Goal: Find specific page/section: Find specific page/section

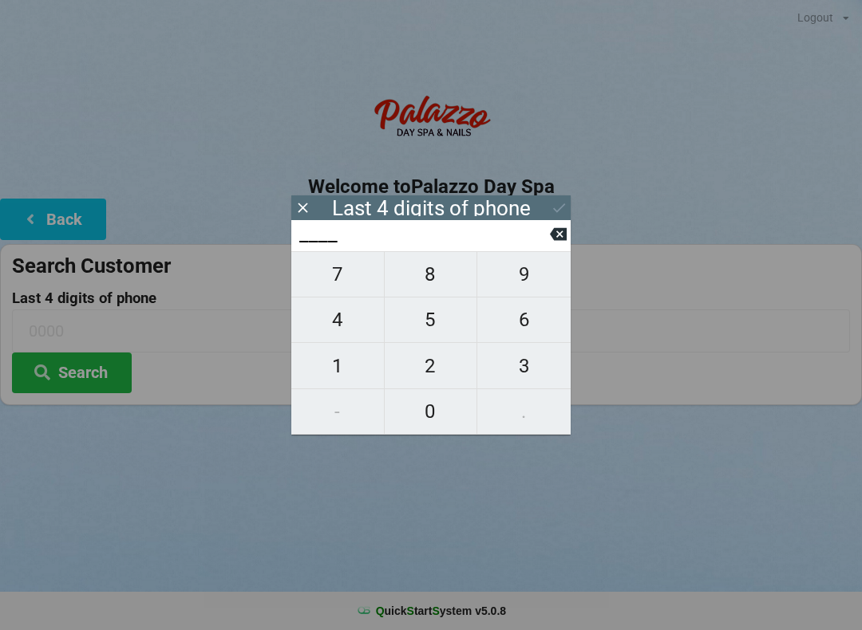
click at [446, 330] on span "5" at bounding box center [431, 320] width 93 height 34
type input "5___"
click at [527, 284] on span "9" at bounding box center [523, 275] width 93 height 34
type input "59__"
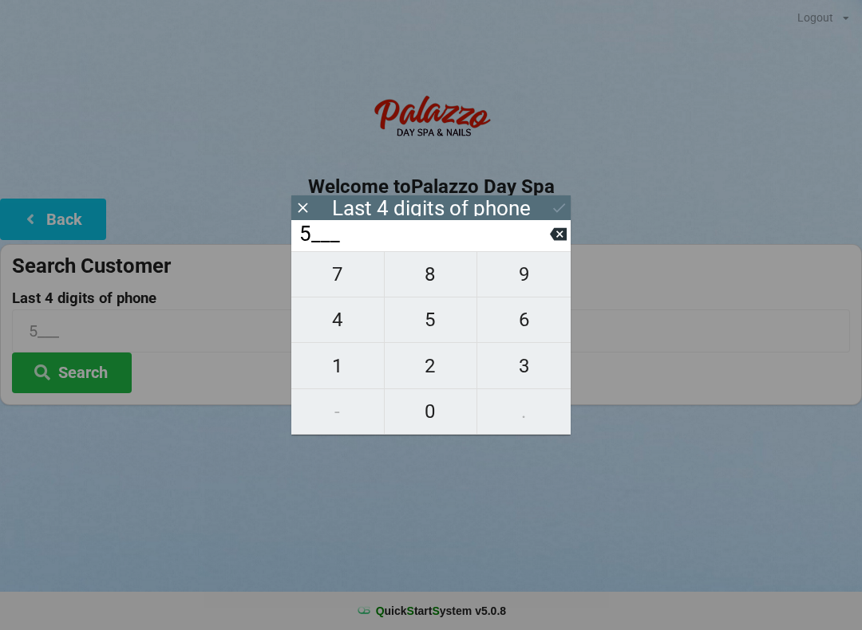
type input "59__"
click at [359, 273] on span "7" at bounding box center [337, 275] width 93 height 34
type input "597_"
click at [349, 358] on span "1" at bounding box center [337, 366] width 93 height 34
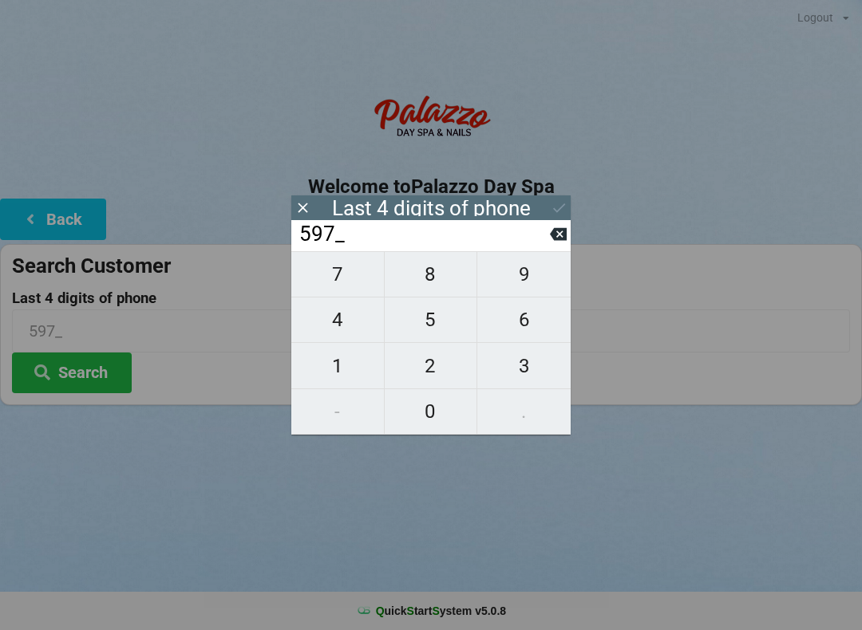
type input "5971"
click at [563, 203] on icon at bounding box center [559, 207] width 17 height 17
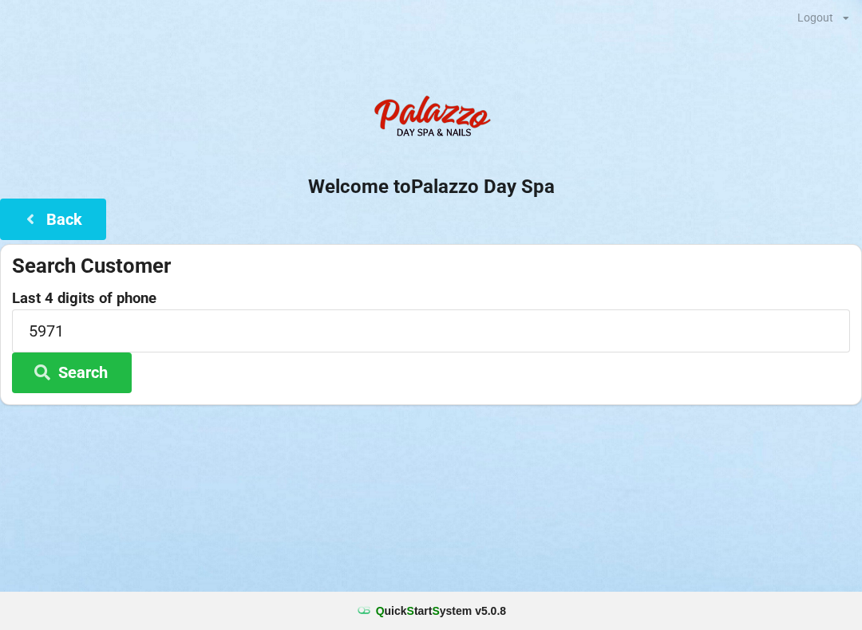
click at [93, 372] on button "Search" at bounding box center [72, 373] width 120 height 41
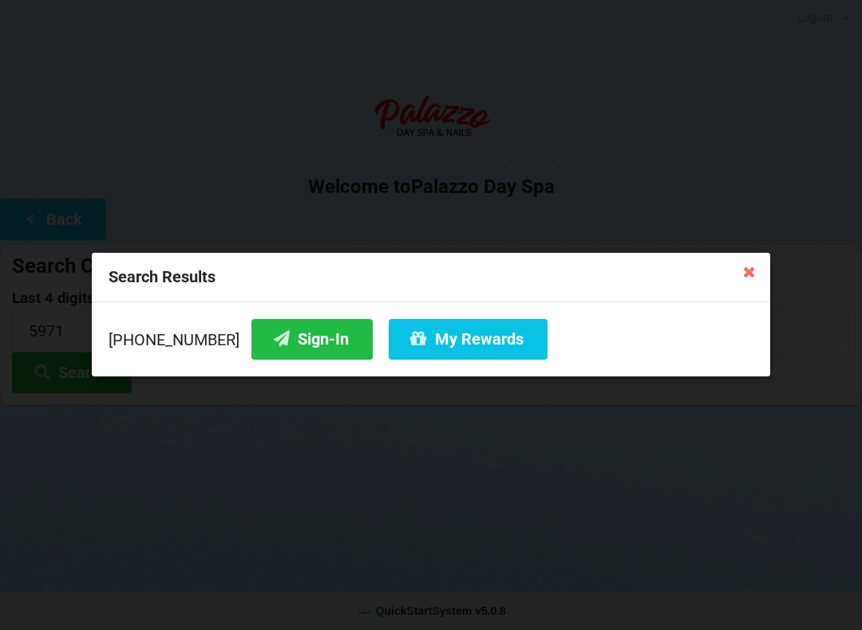
click at [297, 334] on button "Sign-In" at bounding box center [311, 339] width 121 height 41
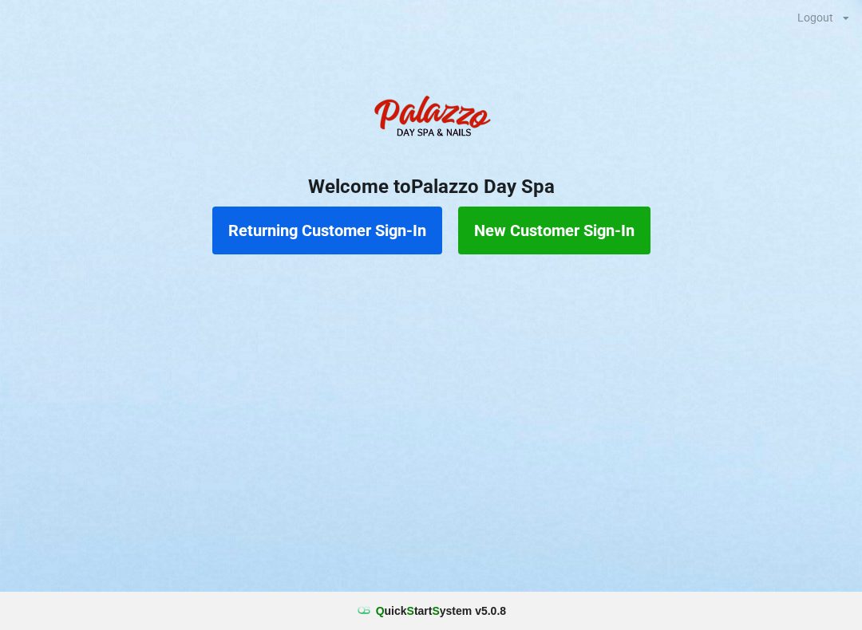
click at [341, 221] on button "Returning Customer Sign-In" at bounding box center [327, 231] width 230 height 48
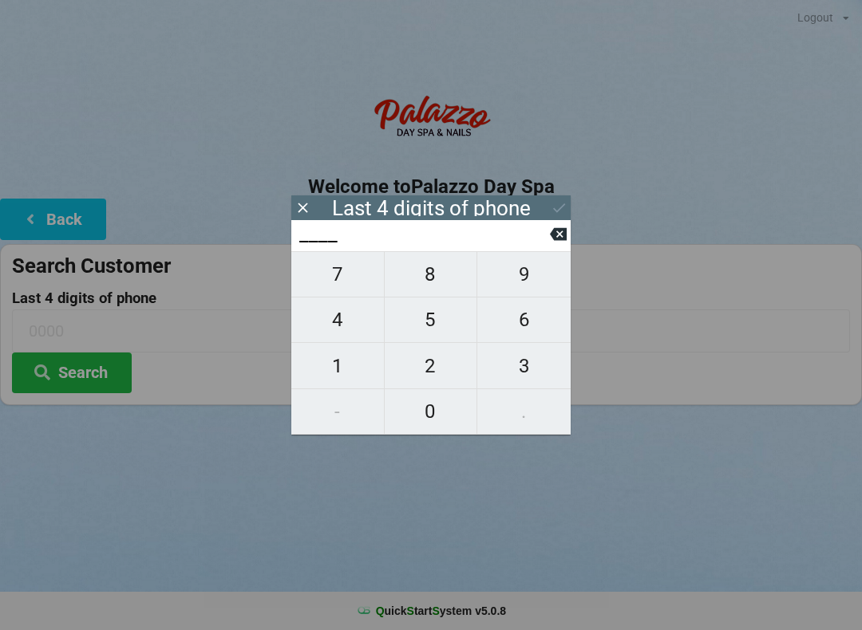
click at [354, 330] on span "4" at bounding box center [337, 320] width 93 height 34
type input "4___"
click at [441, 424] on span "0" at bounding box center [431, 412] width 93 height 34
type input "40__"
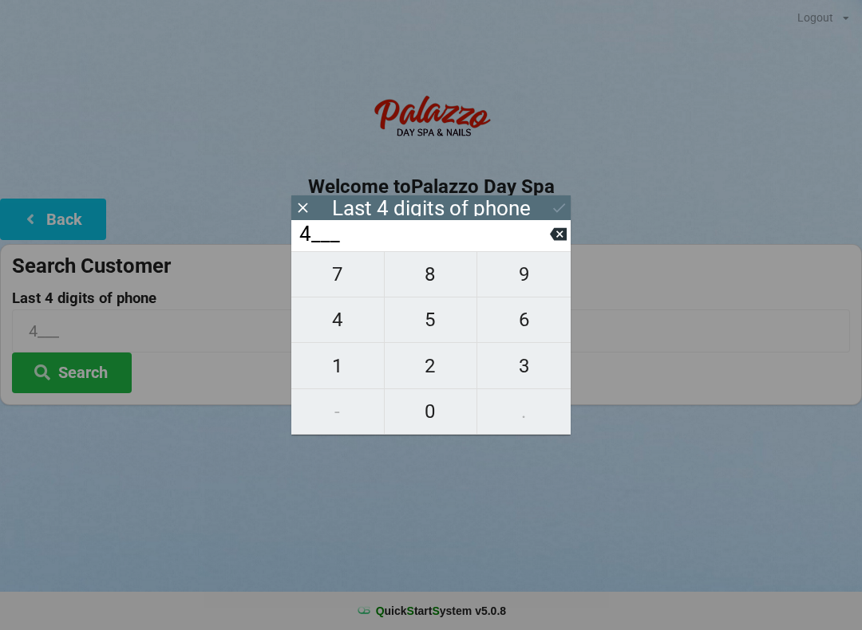
type input "40__"
click at [345, 291] on span "7" at bounding box center [337, 275] width 93 height 34
type input "407_"
click at [531, 375] on span "3" at bounding box center [523, 366] width 93 height 34
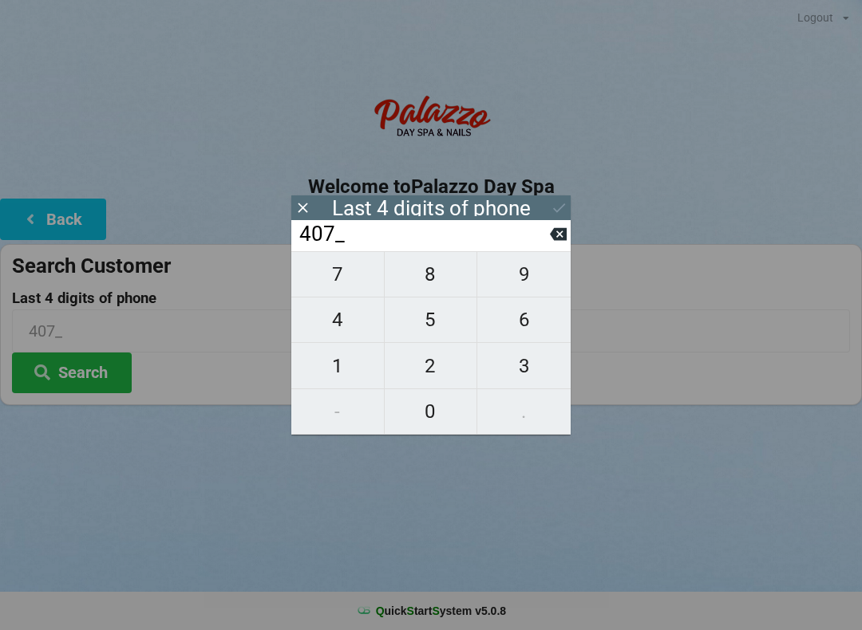
type input "4073"
click at [431, 369] on div "7 8 9 4 5 6 1 2 3 - 0 ." at bounding box center [430, 343] width 279 height 184
click at [331, 334] on div "7 8 9 4 5 6 1 2 3 - 0 ." at bounding box center [430, 343] width 279 height 184
click at [561, 241] on icon at bounding box center [558, 234] width 17 height 17
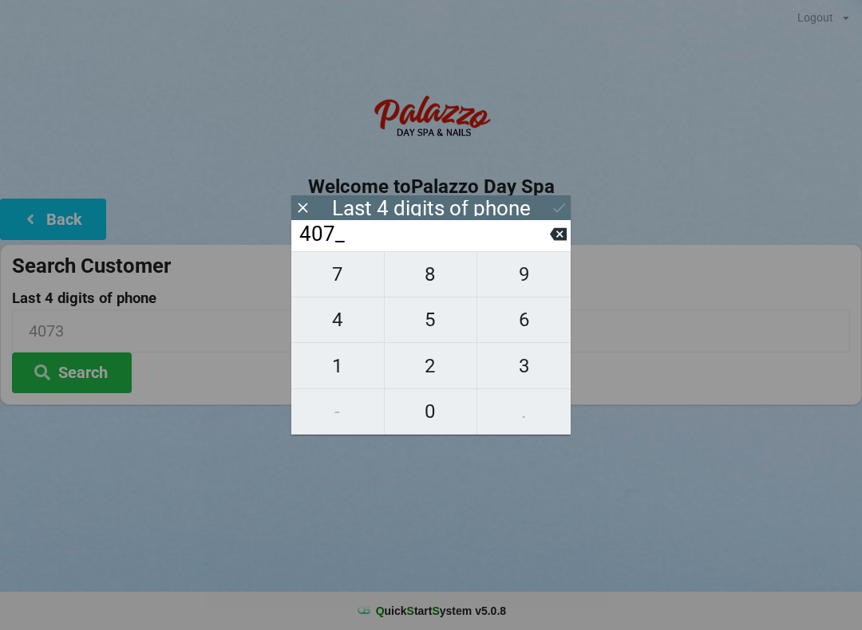
click at [557, 231] on icon at bounding box center [558, 234] width 17 height 17
click at [546, 244] on input "40__" at bounding box center [424, 235] width 252 height 26
click at [545, 246] on input "40__" at bounding box center [424, 235] width 252 height 26
click at [559, 241] on icon at bounding box center [558, 234] width 17 height 13
click at [550, 243] on icon at bounding box center [558, 234] width 17 height 17
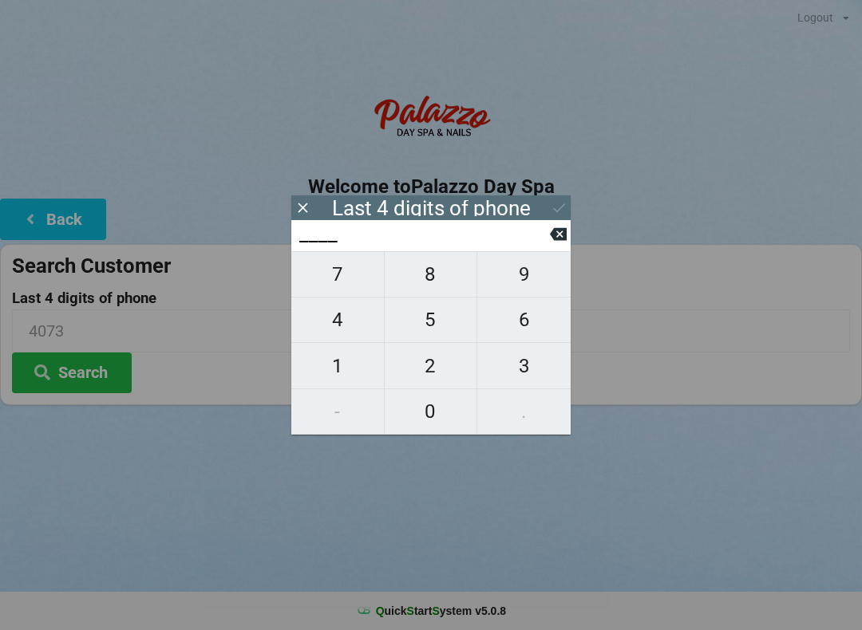
click at [534, 327] on span "6" at bounding box center [523, 320] width 93 height 34
type input "6___"
click at [436, 416] on span "0" at bounding box center [431, 412] width 93 height 34
type input "60__"
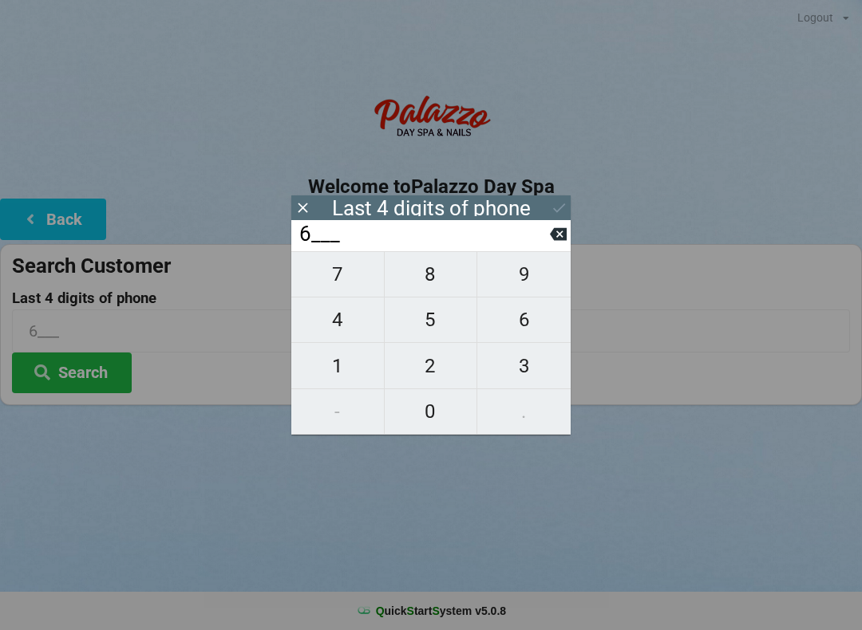
type input "60__"
click at [440, 370] on span "2" at bounding box center [431, 366] width 93 height 34
type input "602_"
click at [430, 291] on span "8" at bounding box center [431, 275] width 93 height 34
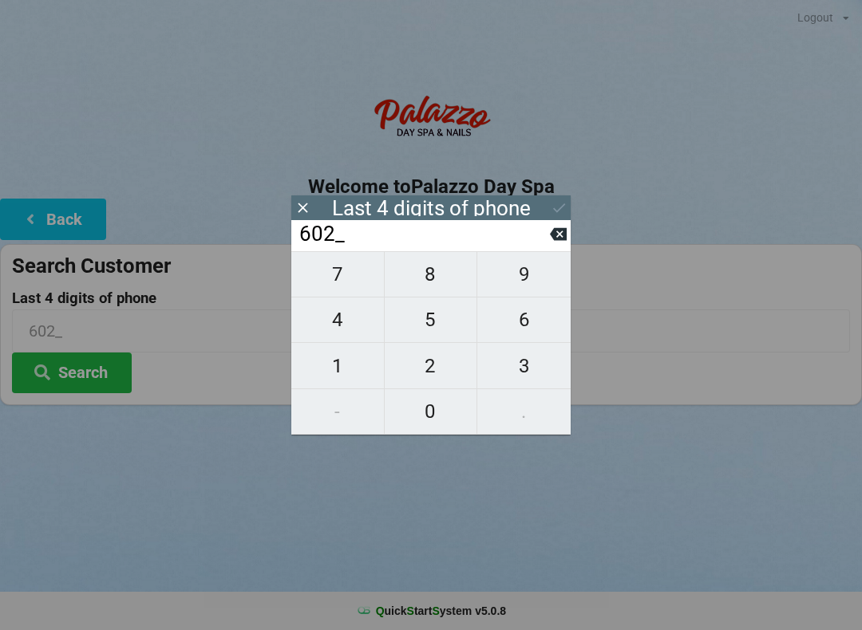
type input "6028"
click at [559, 241] on icon at bounding box center [558, 234] width 17 height 13
click at [438, 281] on span "8" at bounding box center [431, 275] width 93 height 34
type input "6028"
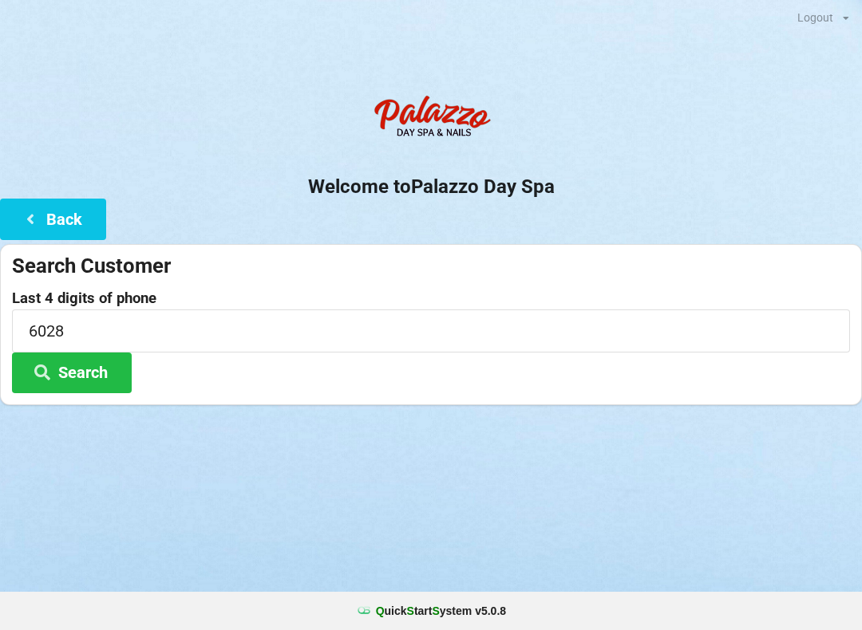
click at [687, 452] on div "Logout Logout Sign-In Welcome to Palazzo Day Spa Back Search Customer Last 4 di…" at bounding box center [431, 315] width 862 height 630
click at [98, 370] on button "Search" at bounding box center [72, 373] width 120 height 41
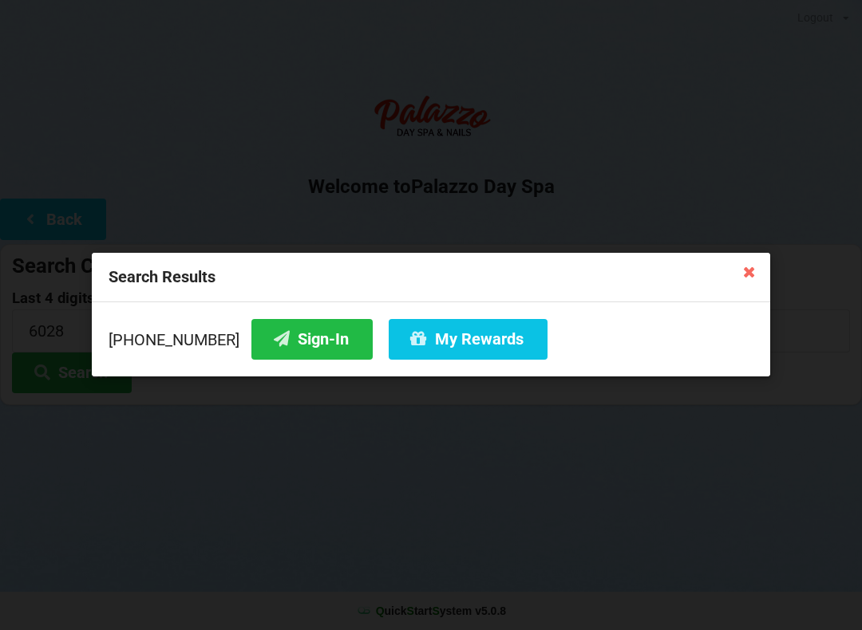
click at [286, 339] on button "Sign-In" at bounding box center [311, 339] width 121 height 41
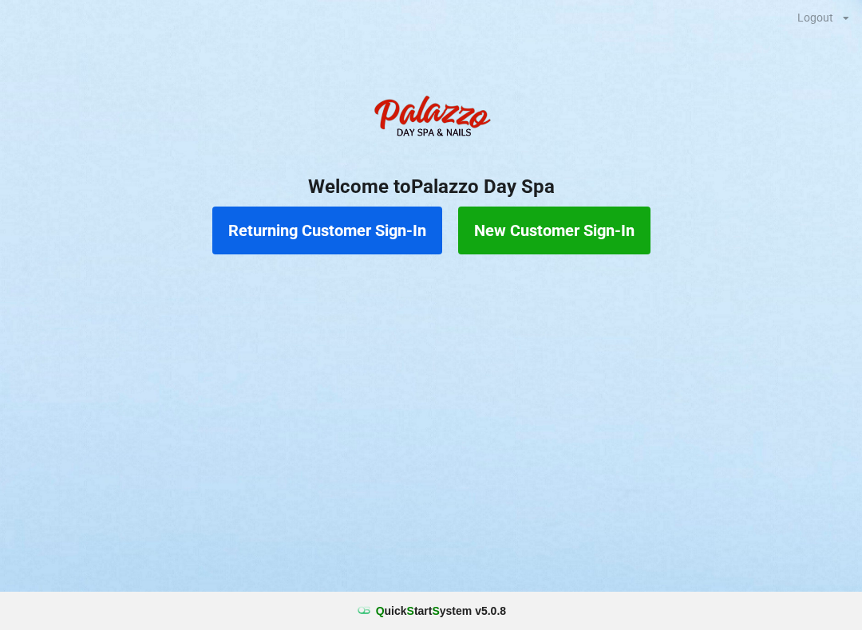
click at [333, 238] on button "Returning Customer Sign-In" at bounding box center [327, 231] width 230 height 48
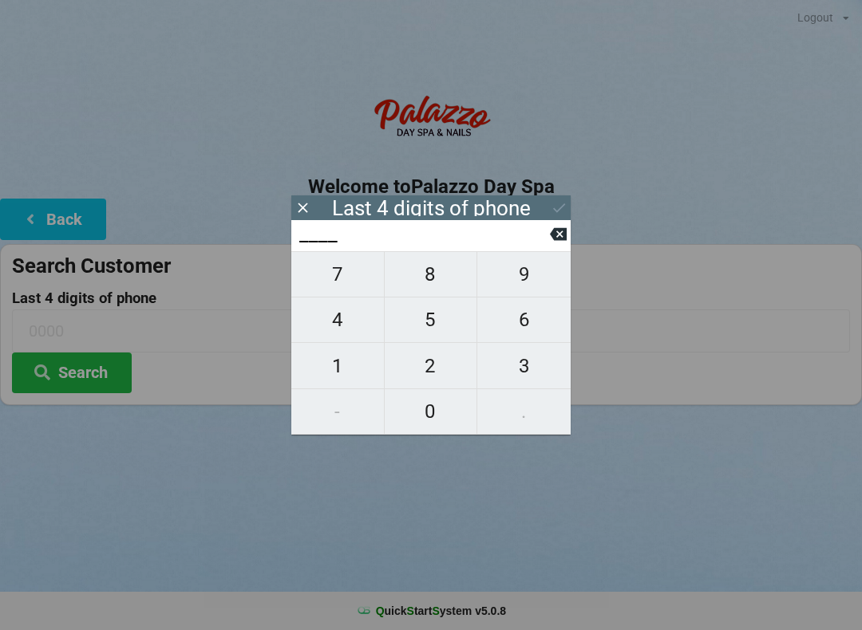
click at [524, 317] on span "6" at bounding box center [523, 320] width 93 height 34
type input "6___"
click at [333, 324] on span "4" at bounding box center [337, 320] width 93 height 34
type input "64__"
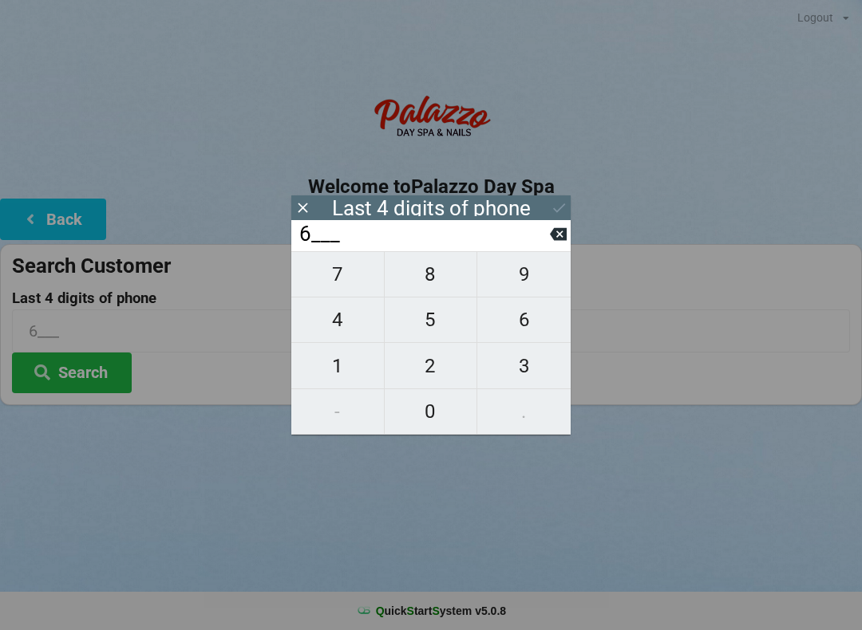
type input "64__"
click at [536, 270] on span "9" at bounding box center [523, 275] width 93 height 34
type input "649_"
click at [530, 328] on span "6" at bounding box center [523, 320] width 93 height 34
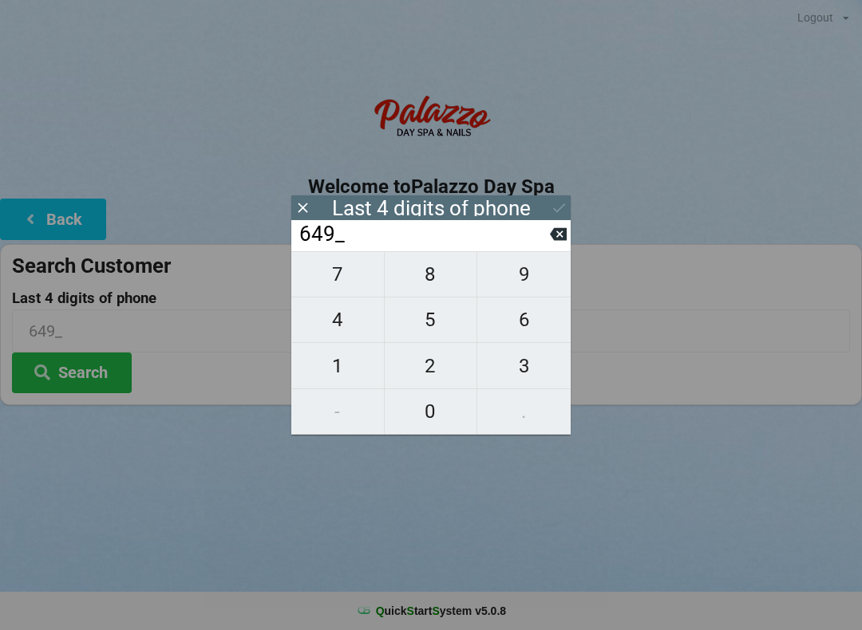
type input "6496"
click at [556, 205] on icon at bounding box center [559, 207] width 17 height 17
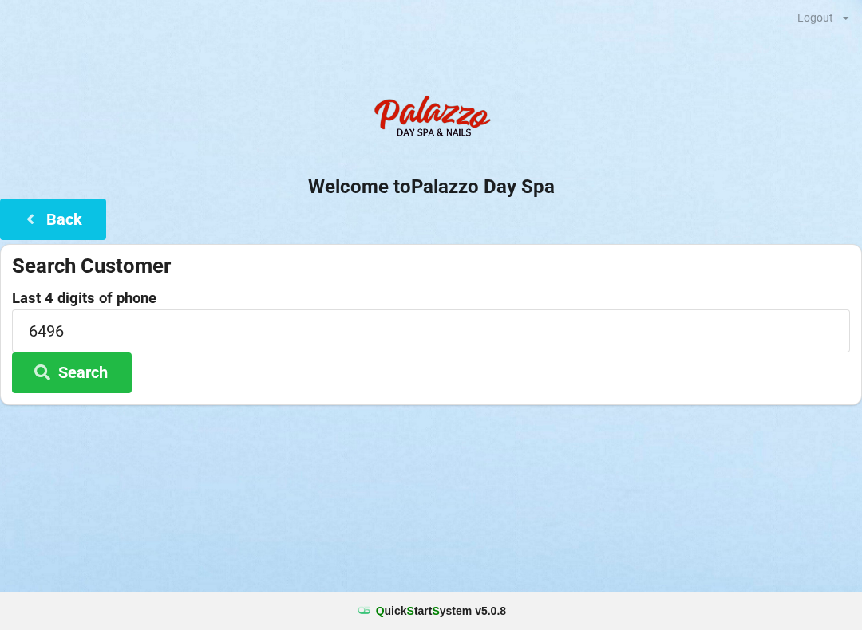
click at [101, 365] on button "Search" at bounding box center [72, 373] width 120 height 41
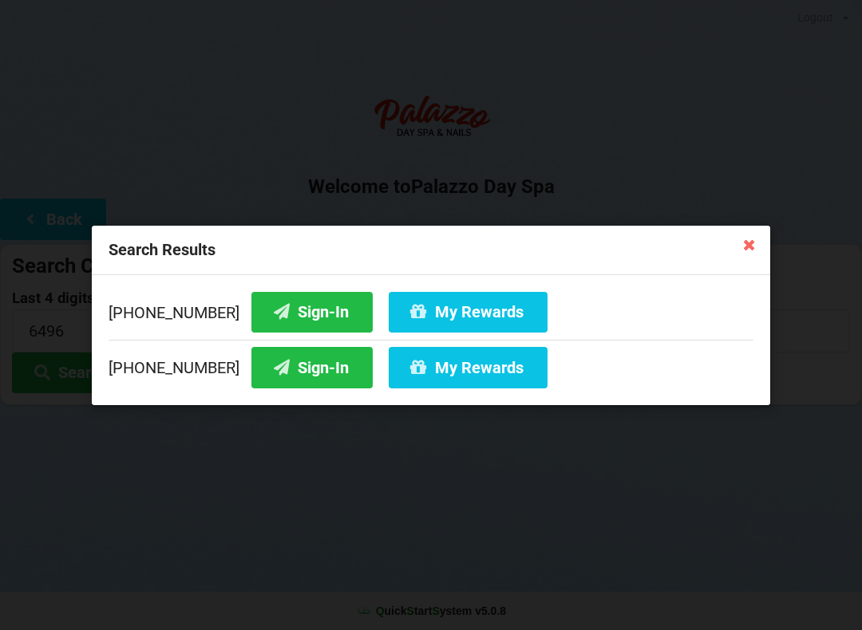
click at [287, 380] on button "Sign-In" at bounding box center [311, 367] width 121 height 41
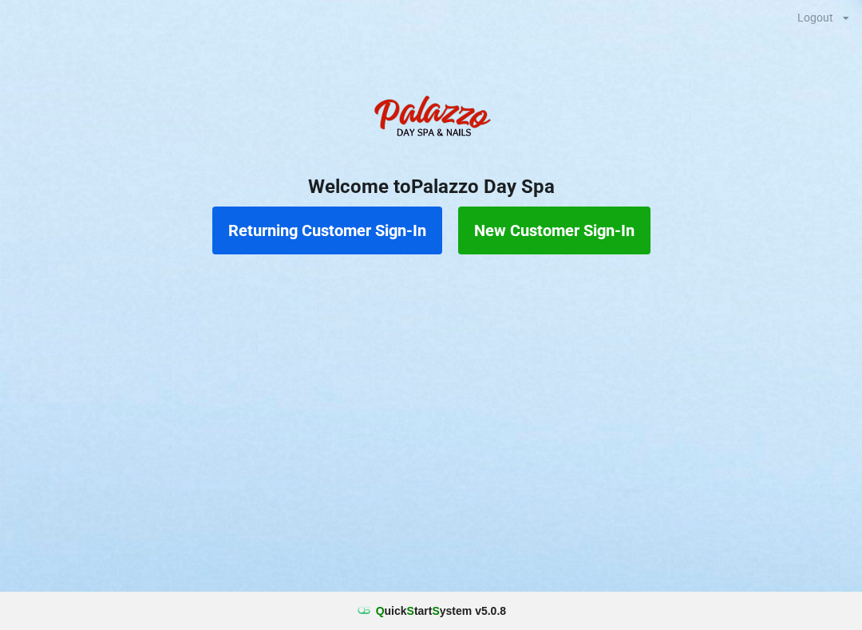
click at [310, 230] on button "Returning Customer Sign-In" at bounding box center [327, 231] width 230 height 48
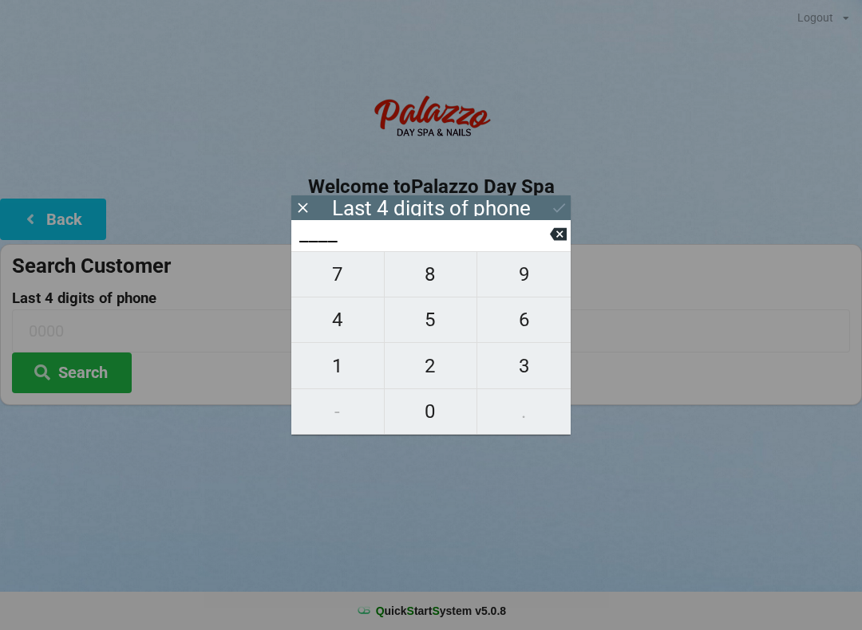
click at [345, 322] on span "4" at bounding box center [337, 320] width 93 height 34
type input "4___"
click at [433, 280] on span "8" at bounding box center [431, 275] width 93 height 34
type input "48__"
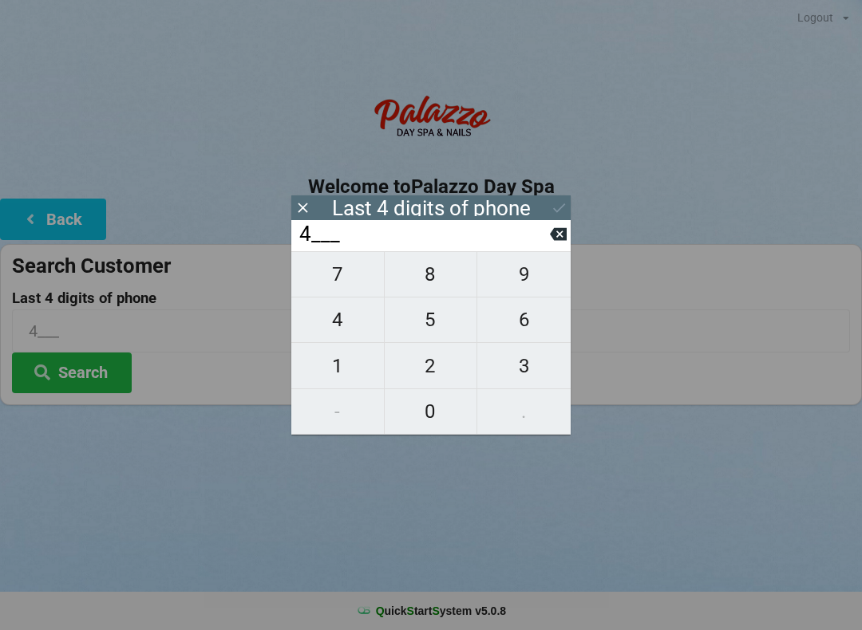
type input "48__"
click at [448, 329] on span "5" at bounding box center [431, 320] width 93 height 34
type input "485_"
click at [441, 383] on span "2" at bounding box center [431, 366] width 93 height 34
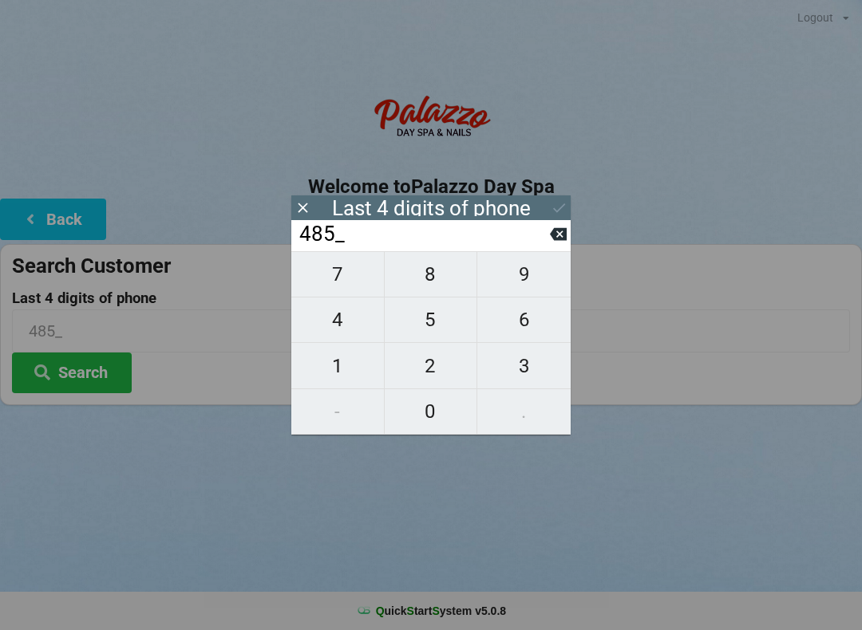
type input "4852"
click at [555, 205] on icon at bounding box center [559, 207] width 17 height 17
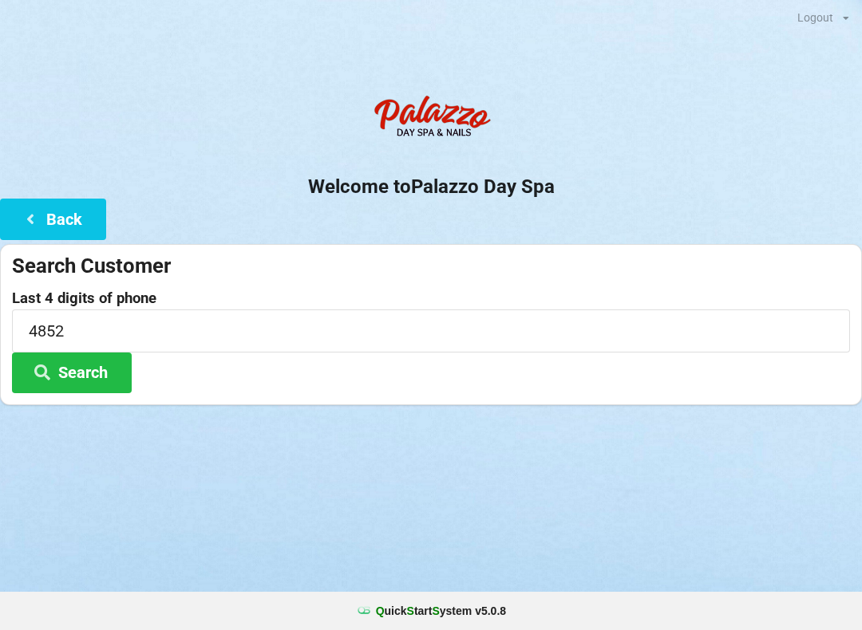
click at [100, 367] on button "Search" at bounding box center [72, 373] width 120 height 41
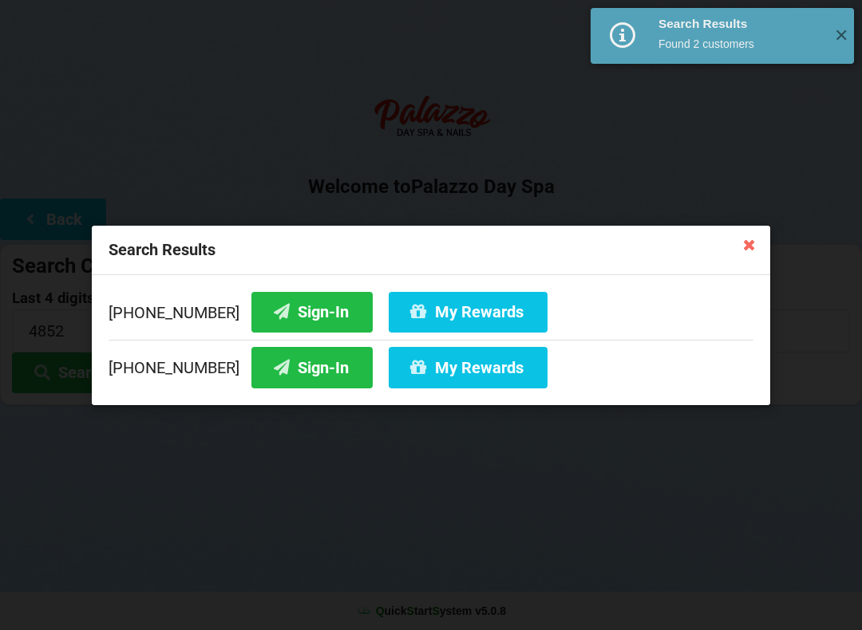
click at [289, 318] on button "Sign-In" at bounding box center [311, 311] width 121 height 41
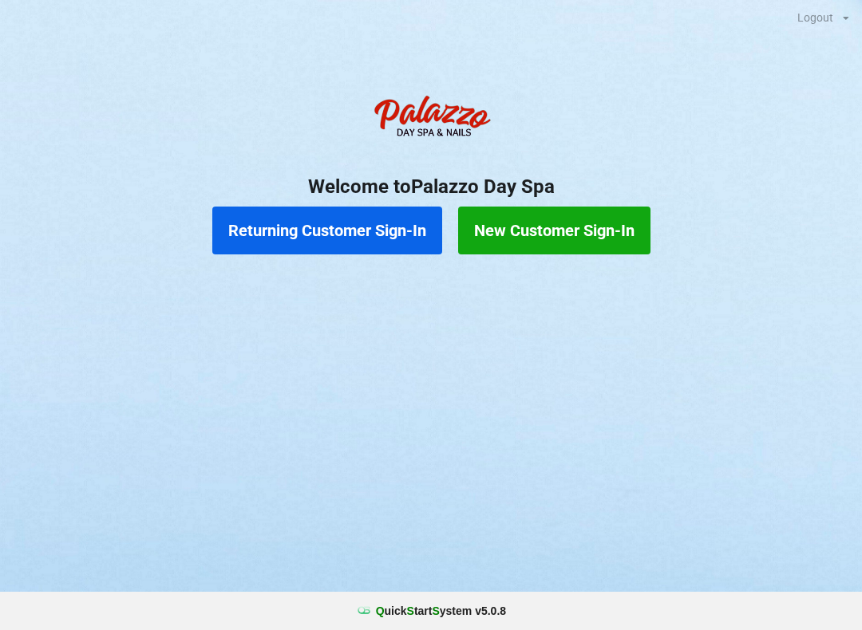
click at [508, 231] on button "New Customer Sign-In" at bounding box center [554, 231] width 192 height 48
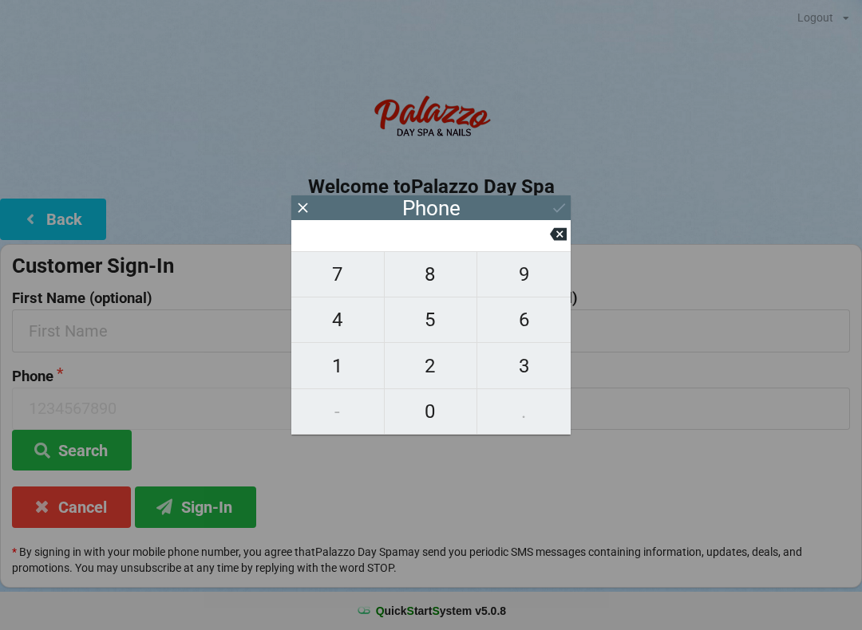
click at [343, 329] on span "4" at bounding box center [337, 320] width 93 height 34
type input "4"
click at [440, 430] on button "0" at bounding box center [431, 411] width 93 height 45
type input "40"
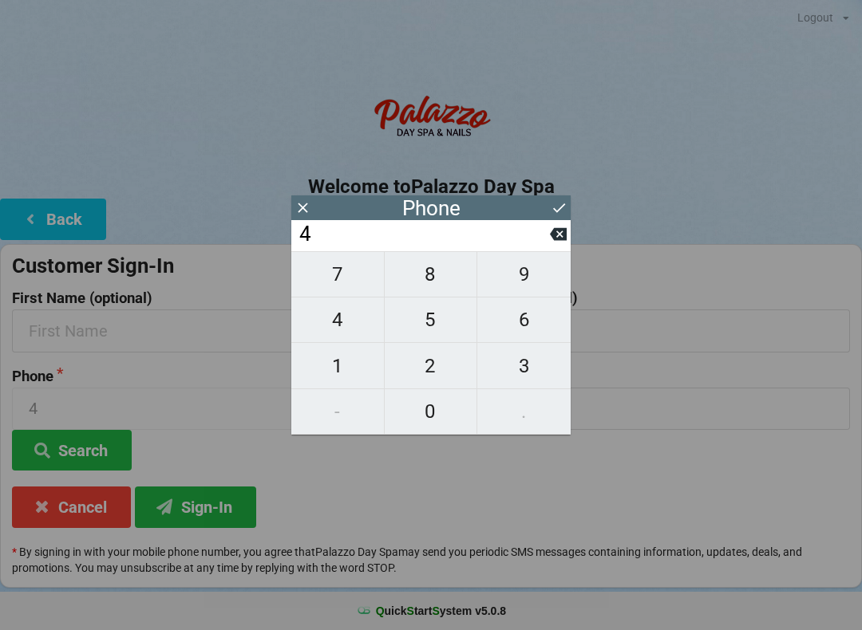
type input "40"
click at [344, 279] on span "7" at bounding box center [337, 275] width 93 height 34
type input "407"
click at [538, 370] on span "3" at bounding box center [523, 366] width 93 height 34
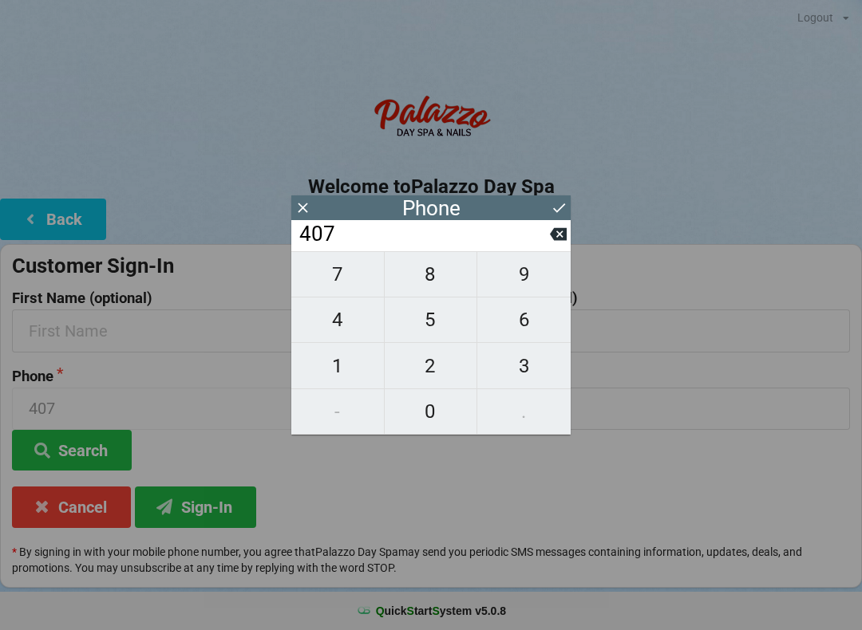
type input "4073"
click at [338, 281] on span "7" at bounding box center [337, 275] width 93 height 34
type input "40737"
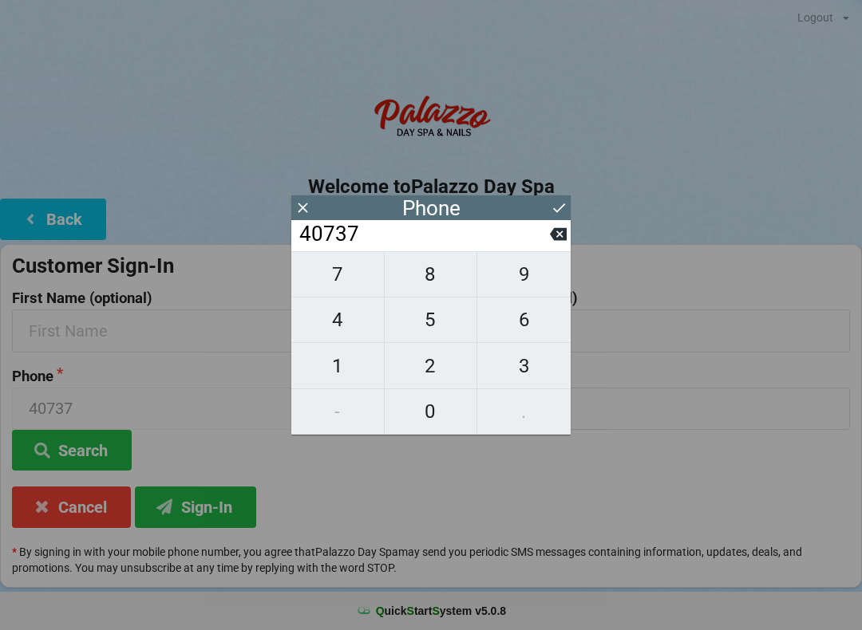
click at [351, 378] on span "1" at bounding box center [337, 366] width 93 height 34
type input "407371"
click at [441, 364] on span "2" at bounding box center [431, 366] width 93 height 34
type input "4073712"
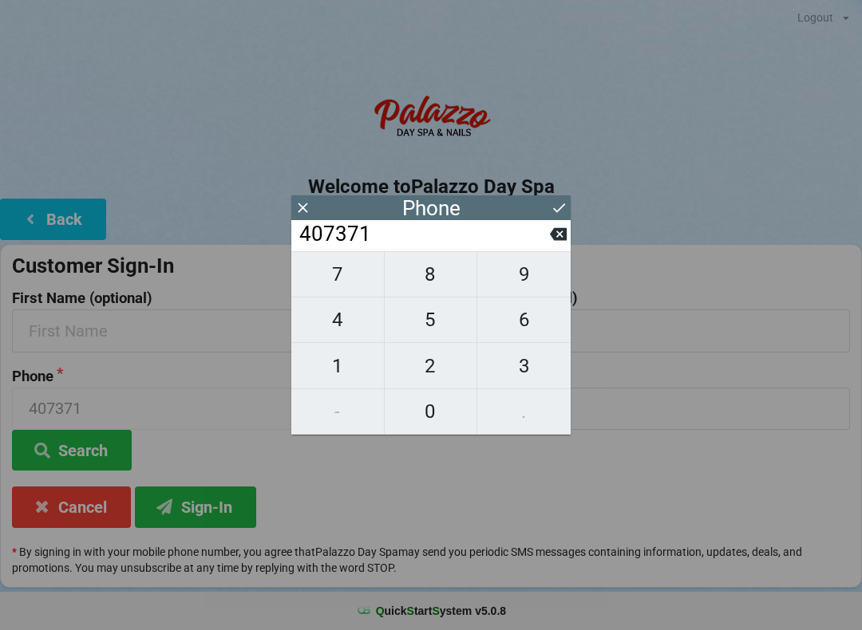
type input "4073712"
click at [539, 320] on span "6" at bounding box center [523, 320] width 93 height 34
type input "40737126"
click at [341, 365] on span "1" at bounding box center [337, 366] width 93 height 34
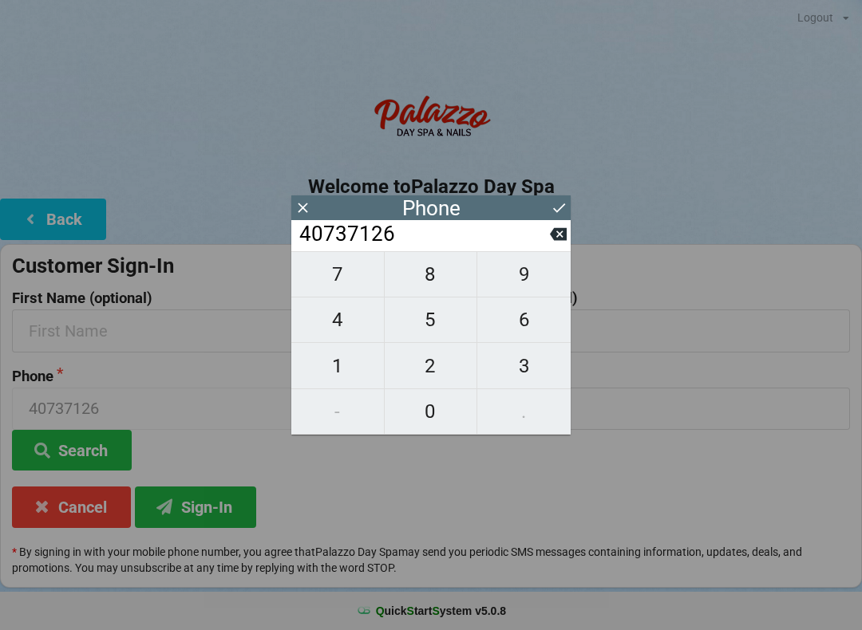
type input "407371261"
click at [440, 358] on span "2" at bounding box center [431, 366] width 93 height 34
type input "4073712612"
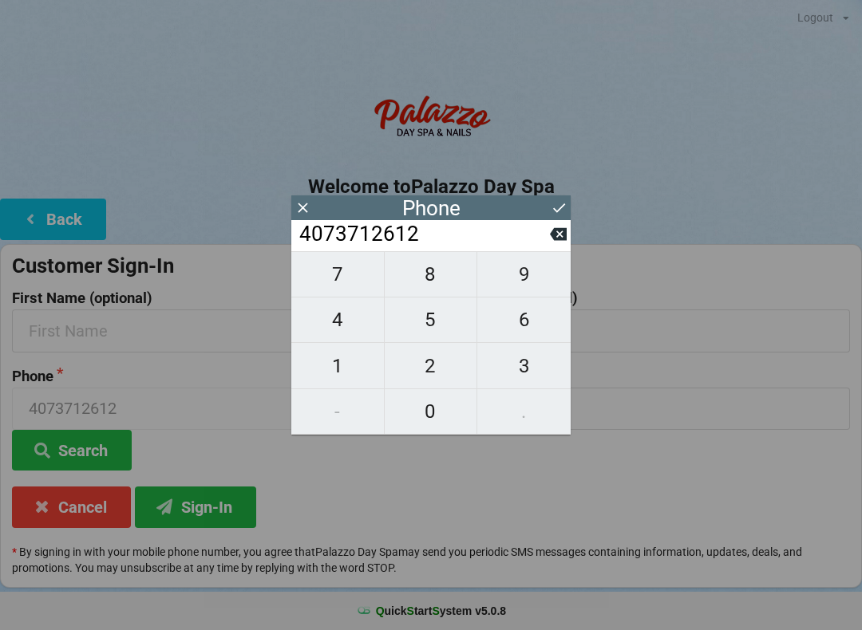
click at [554, 204] on icon at bounding box center [559, 207] width 17 height 17
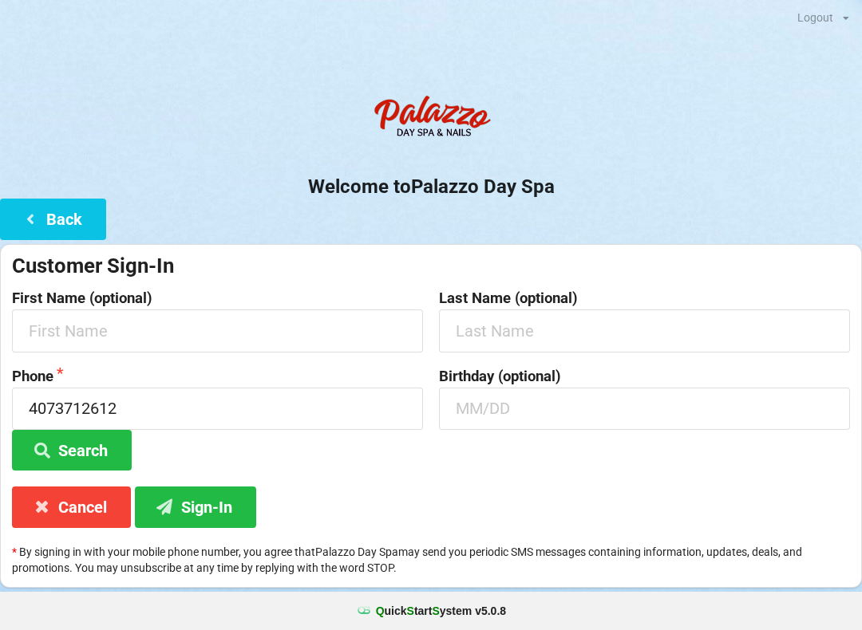
click at [65, 220] on button "Back" at bounding box center [53, 219] width 106 height 41
